Goal: Transaction & Acquisition: Subscribe to service/newsletter

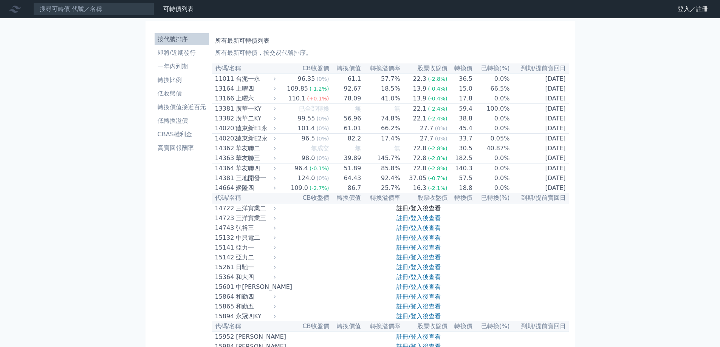
click at [414, 212] on link "註冊/登入後查看" at bounding box center [418, 208] width 44 height 7
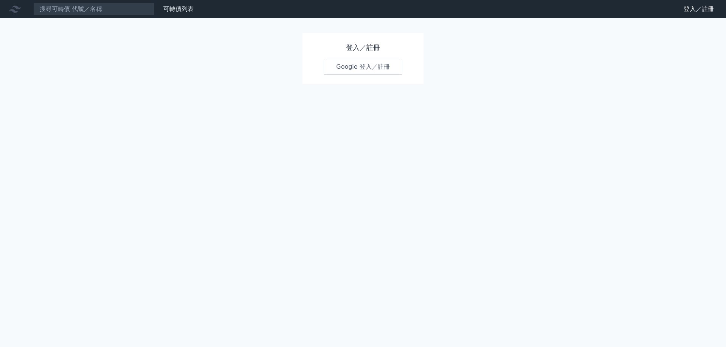
click at [359, 67] on link "Google 登入／註冊" at bounding box center [362, 67] width 79 height 16
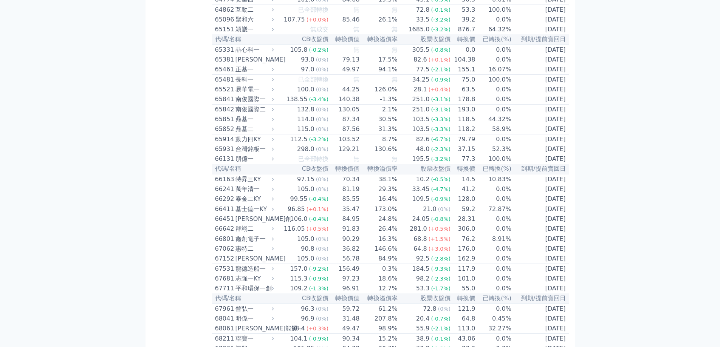
scroll to position [3198, 0]
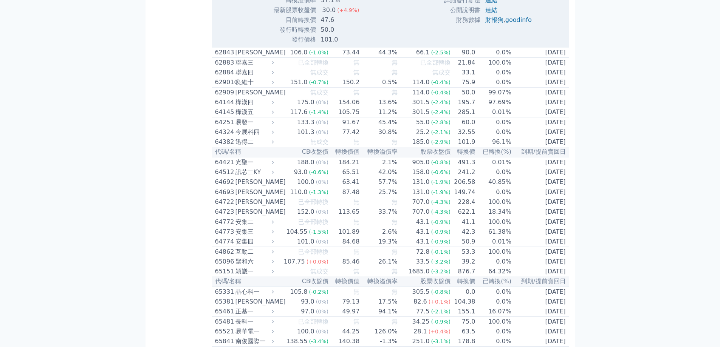
scroll to position [3274, 0]
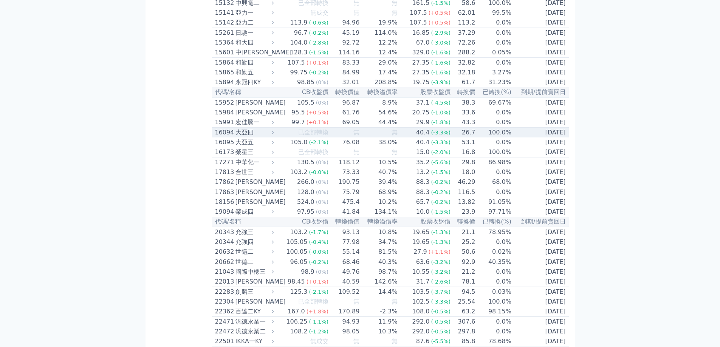
scroll to position [224, 0]
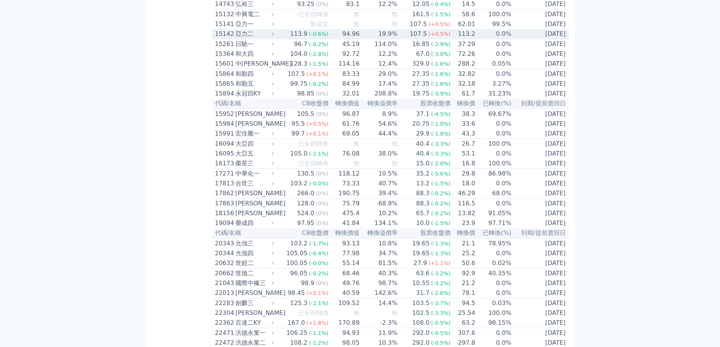
click at [493, 39] on td "0.0%" at bounding box center [493, 34] width 36 height 10
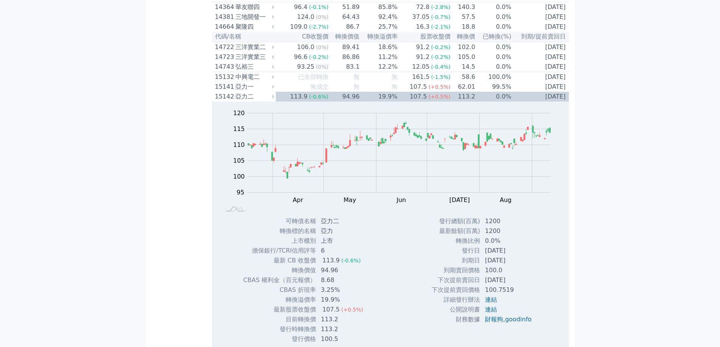
scroll to position [149, 0]
